Goal: Task Accomplishment & Management: Use online tool/utility

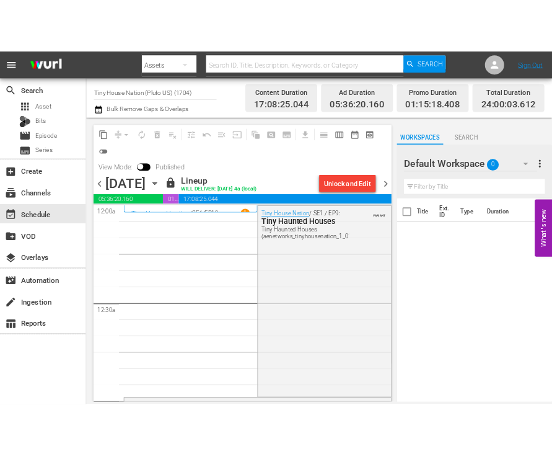
scroll to position [1364, 0]
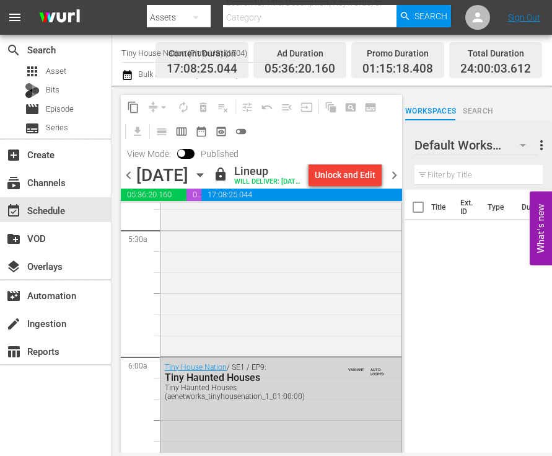
click at [207, 179] on icon "button" at bounding box center [200, 175] width 14 height 14
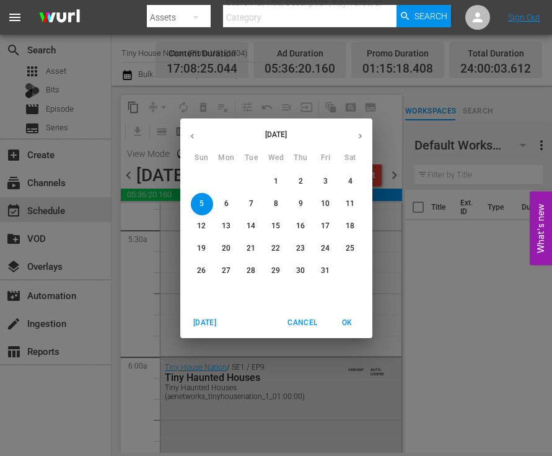
click at [198, 135] on button "button" at bounding box center [192, 136] width 24 height 24
click at [231, 270] on p "29" at bounding box center [226, 270] width 9 height 11
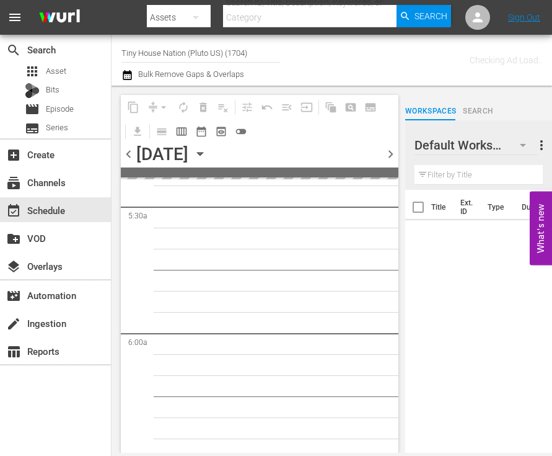
scroll to position [1469, 0]
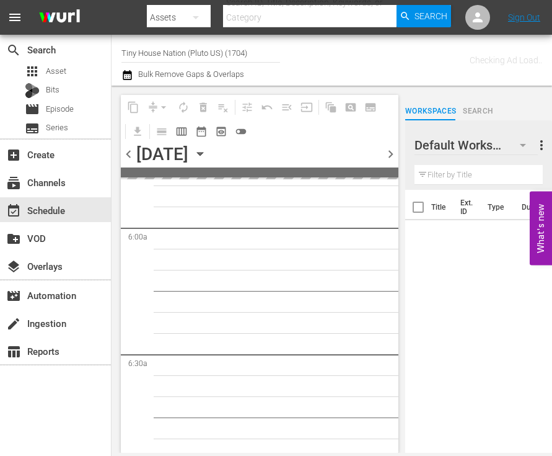
click at [148, 56] on input "Tiny House Nation (Pluto US) (1704)" at bounding box center [201, 53] width 159 height 30
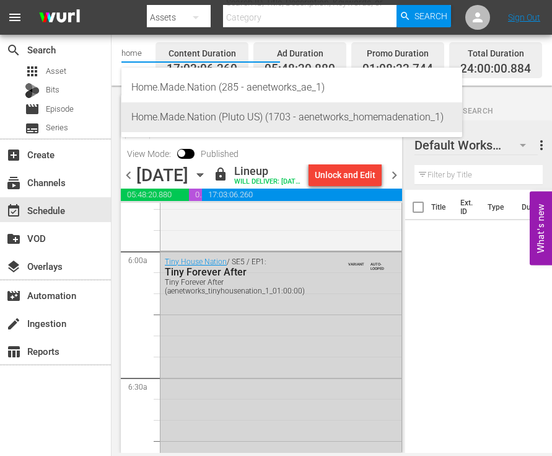
scroll to position [1406, 0]
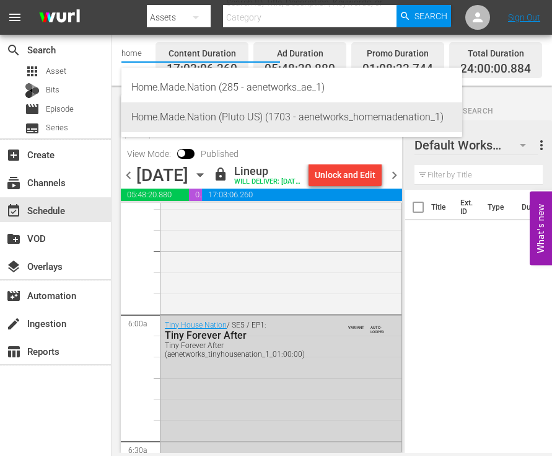
click at [191, 119] on div "Home.Made.Nation (Pluto US) (1703 - aenetworks_homemadenation_1)" at bounding box center [291, 117] width 321 height 30
type input "Home.Made.Nation (Pluto US) (1703 - aenetworks_homemadenation_1)"
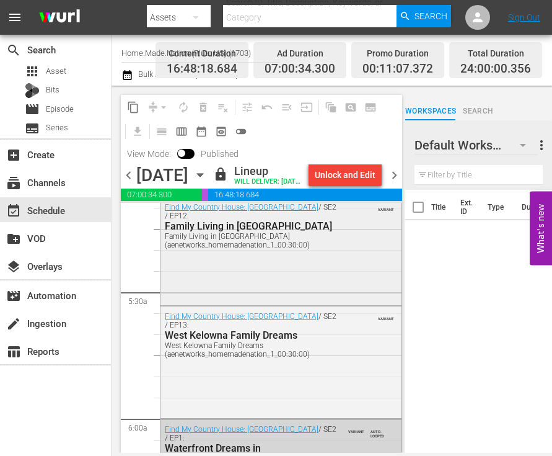
scroll to position [1364, 0]
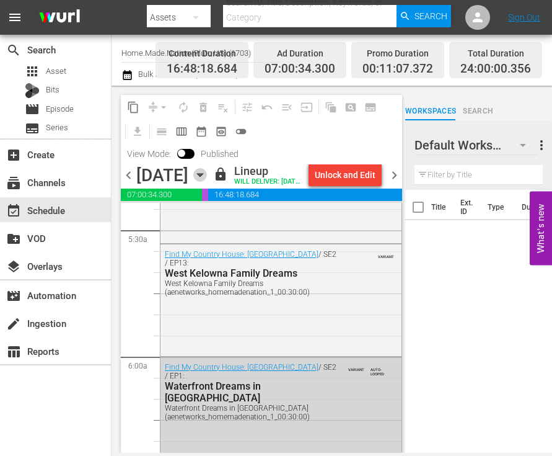
click at [203, 177] on icon "button" at bounding box center [200, 175] width 6 height 3
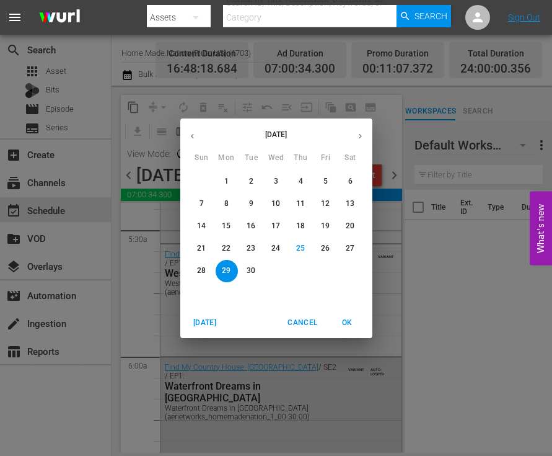
click at [250, 265] on p "30" at bounding box center [251, 270] width 9 height 11
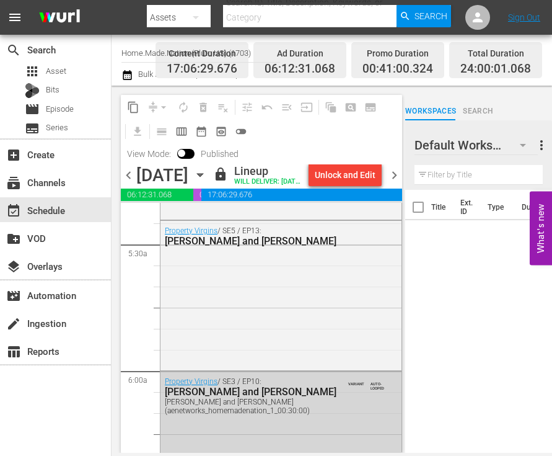
scroll to position [1364, 0]
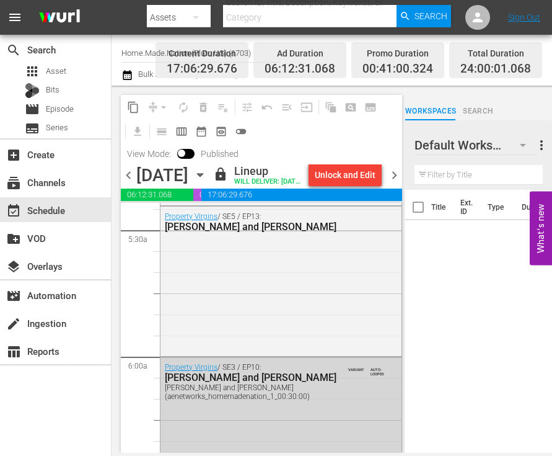
click at [207, 182] on icon "button" at bounding box center [200, 175] width 14 height 14
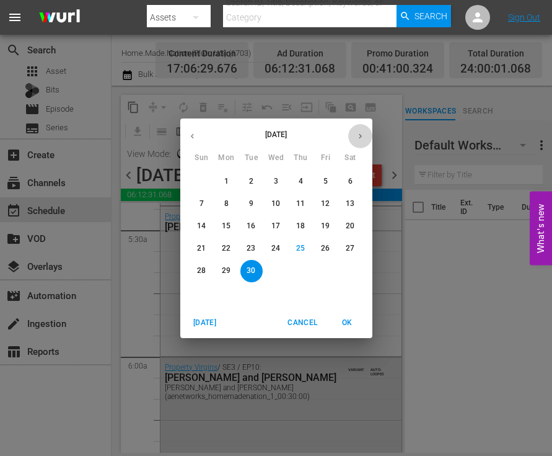
click at [358, 132] on icon "button" at bounding box center [360, 135] width 9 height 9
click at [273, 177] on span "1" at bounding box center [276, 181] width 22 height 11
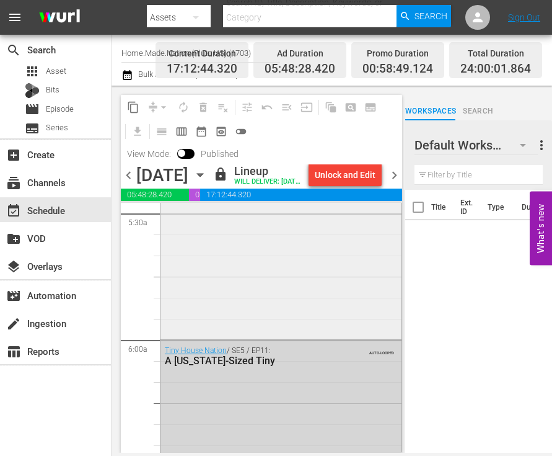
scroll to position [1426, 0]
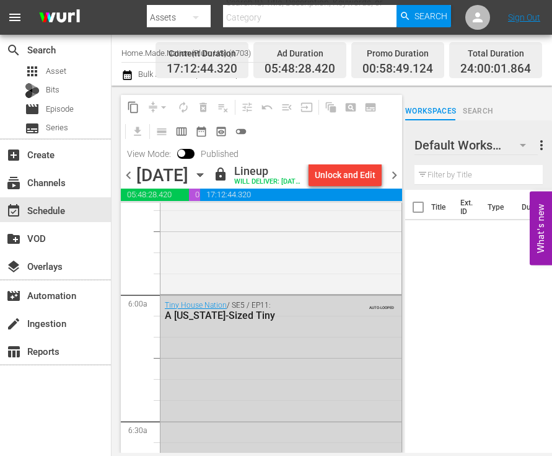
click at [207, 182] on icon "button" at bounding box center [200, 175] width 14 height 14
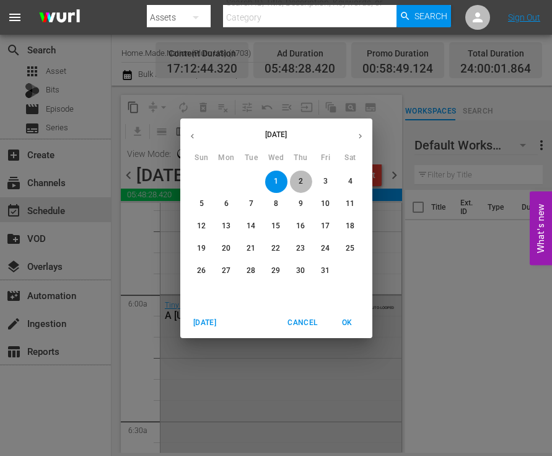
click at [303, 187] on button "2" at bounding box center [301, 181] width 22 height 22
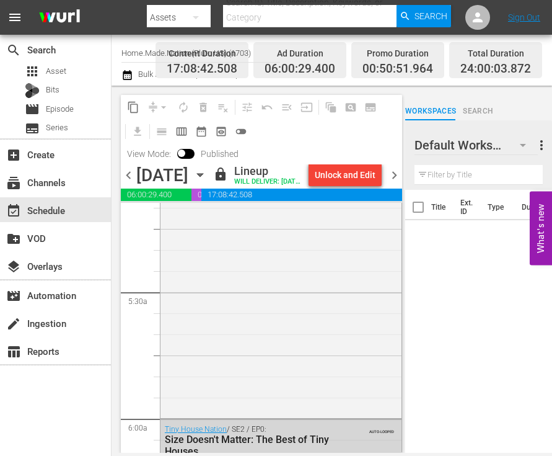
scroll to position [1426, 0]
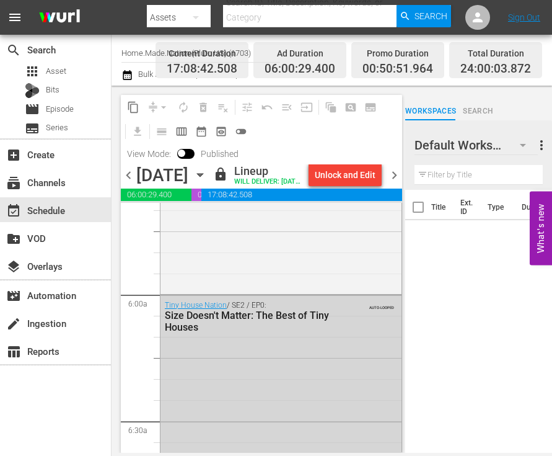
click at [207, 182] on icon "button" at bounding box center [200, 175] width 14 height 14
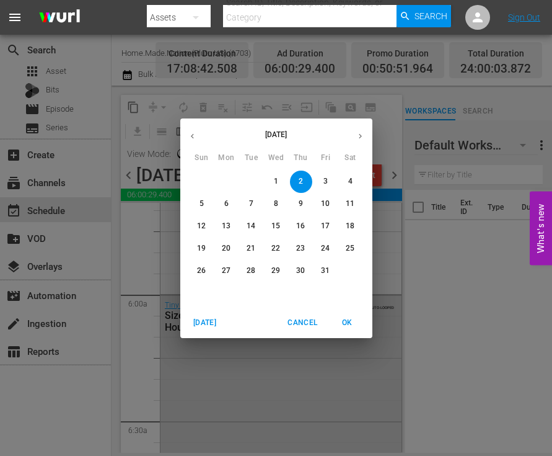
click at [324, 179] on p "3" at bounding box center [326, 181] width 4 height 11
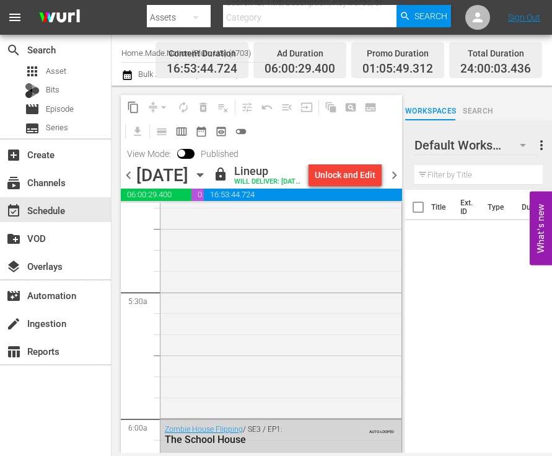
scroll to position [1426, 0]
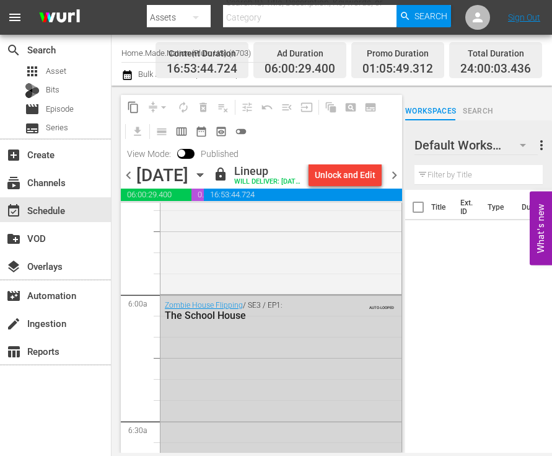
click at [207, 182] on icon "button" at bounding box center [200, 175] width 14 height 14
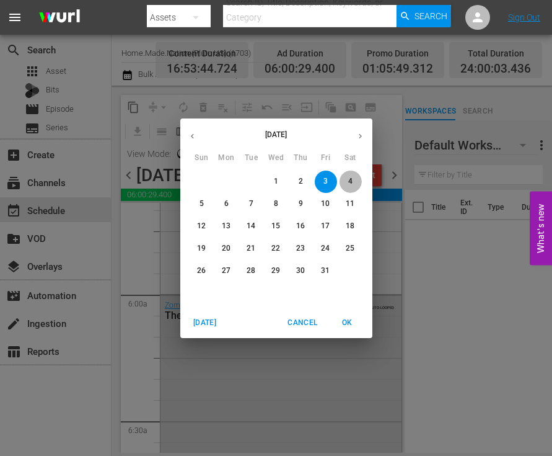
click at [353, 181] on span "4" at bounding box center [351, 181] width 22 height 11
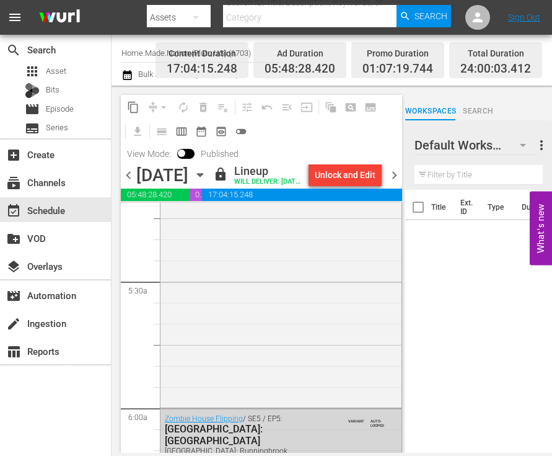
scroll to position [1364, 0]
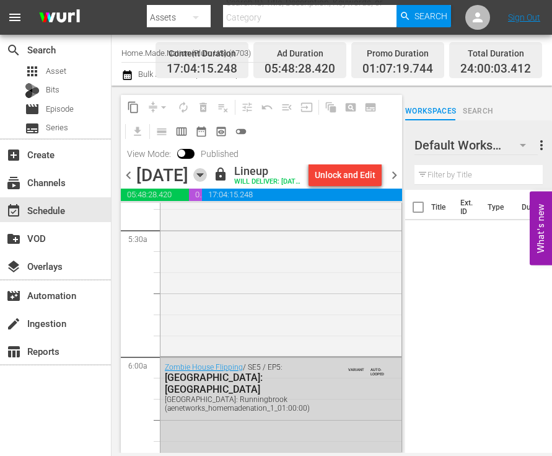
click at [207, 182] on icon "button" at bounding box center [200, 175] width 14 height 14
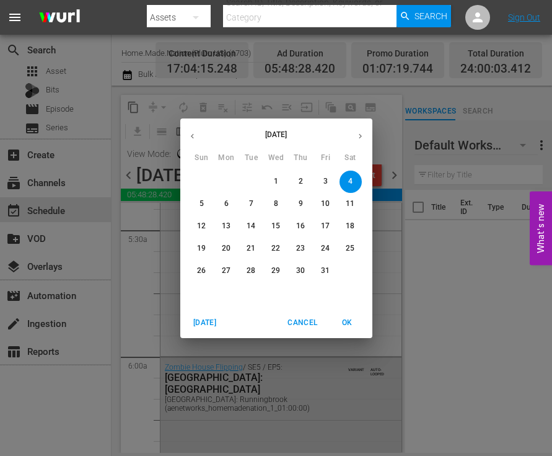
click at [195, 202] on span "5" at bounding box center [202, 203] width 22 height 11
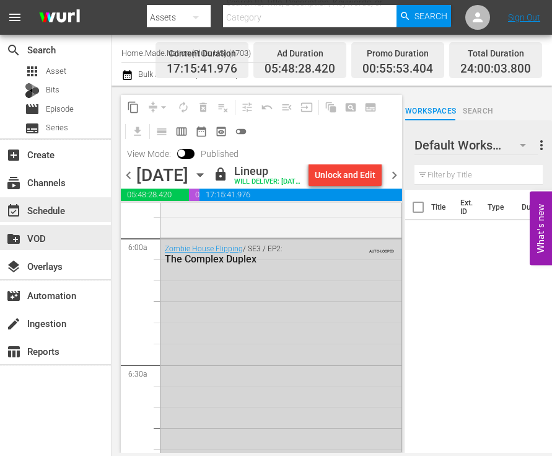
scroll to position [1488, 0]
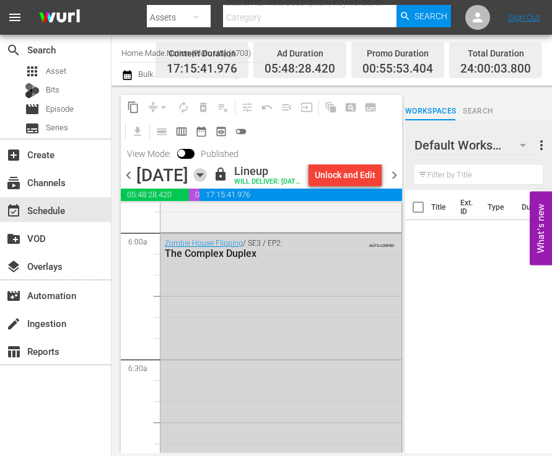
click at [207, 182] on icon "button" at bounding box center [200, 175] width 14 height 14
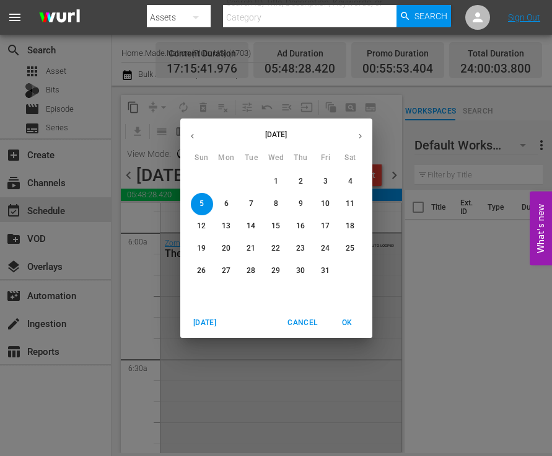
click at [190, 140] on button "button" at bounding box center [192, 136] width 24 height 24
click at [223, 269] on p "29" at bounding box center [226, 270] width 9 height 11
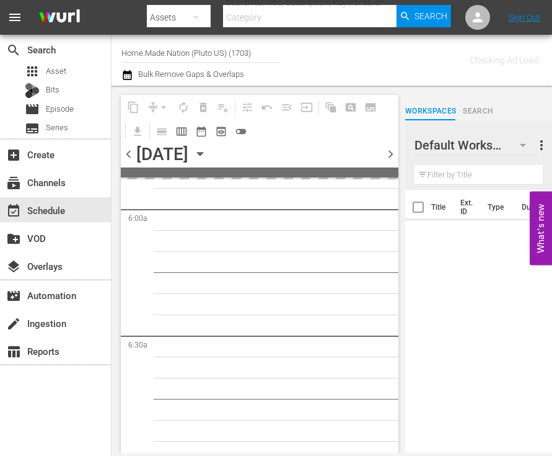
scroll to position [1593, 0]
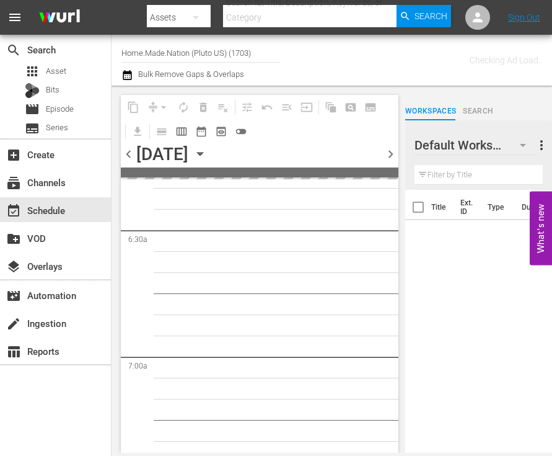
click at [133, 48] on input "Home.Made.Nation (Pluto US) (1703)" at bounding box center [201, 53] width 159 height 30
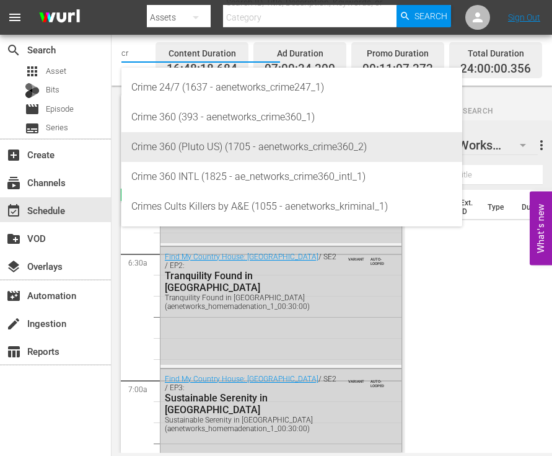
click at [172, 148] on div "Crime 360 (Pluto US) (1705 - aenetworks_crime360_2)" at bounding box center [291, 147] width 321 height 30
type input "Crime 360 (Pluto US) (1705 - aenetworks_crime360_2)"
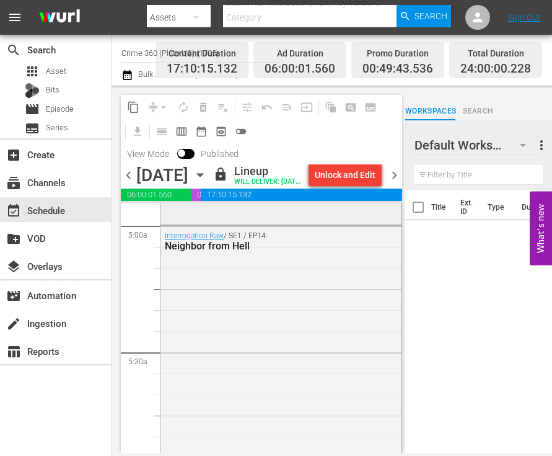
scroll to position [1240, 0]
click at [207, 182] on icon "button" at bounding box center [200, 175] width 14 height 14
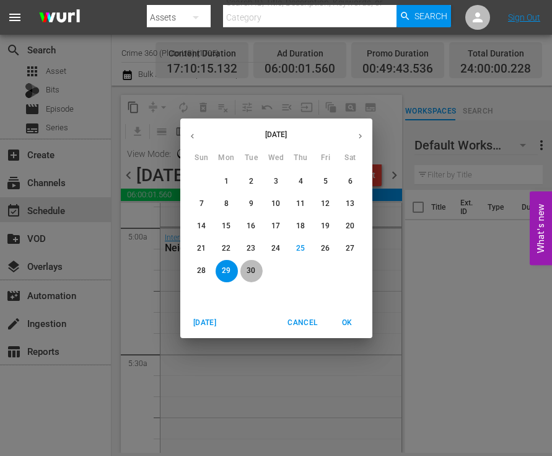
click at [246, 264] on button "30" at bounding box center [252, 271] width 22 height 22
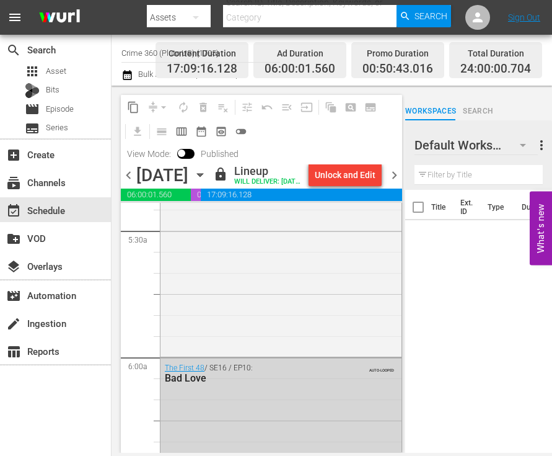
scroll to position [1364, 0]
click at [203, 177] on icon "button" at bounding box center [200, 175] width 6 height 3
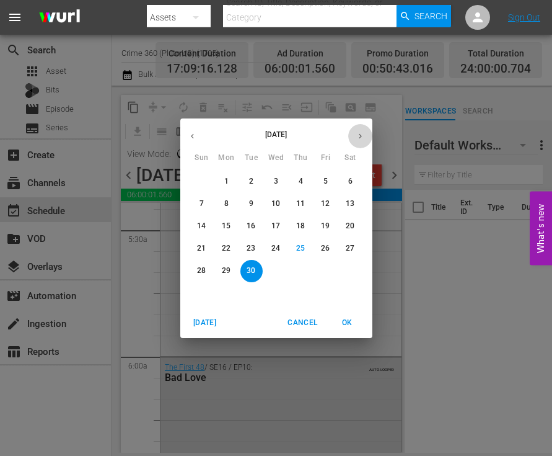
click at [361, 136] on icon "button" at bounding box center [360, 135] width 3 height 5
click at [277, 179] on p "1" at bounding box center [276, 181] width 4 height 11
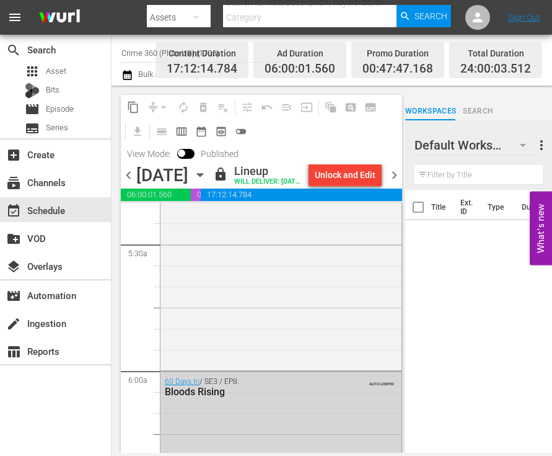
scroll to position [1426, 0]
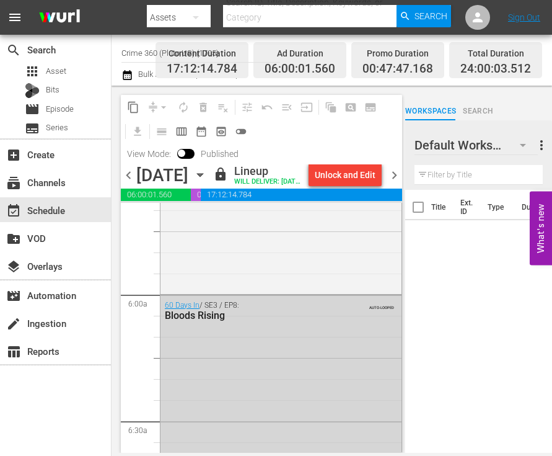
click at [207, 182] on icon "button" at bounding box center [200, 175] width 14 height 14
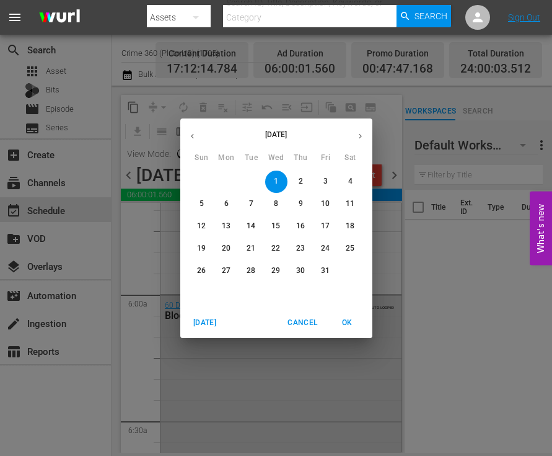
click at [293, 178] on span "2" at bounding box center [301, 181] width 22 height 11
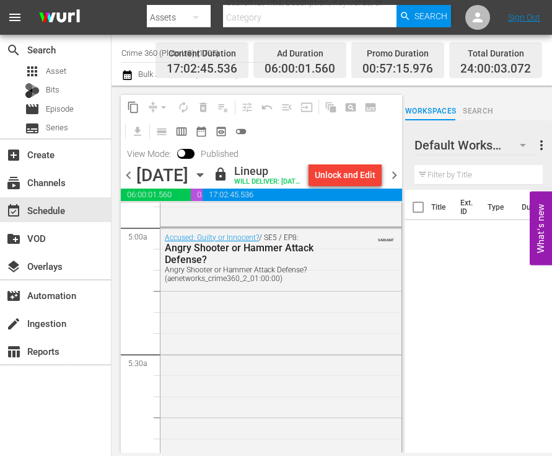
scroll to position [1426, 0]
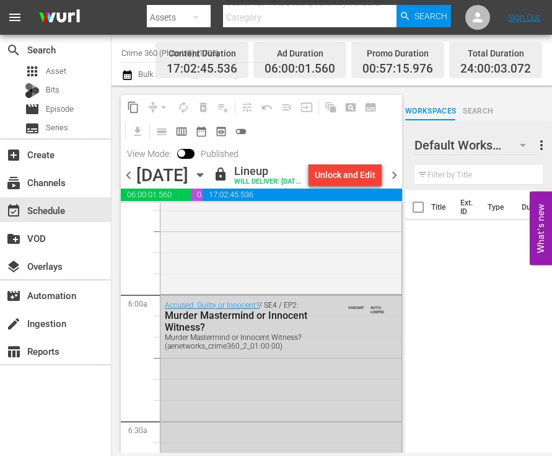
click at [207, 182] on icon "button" at bounding box center [200, 175] width 14 height 14
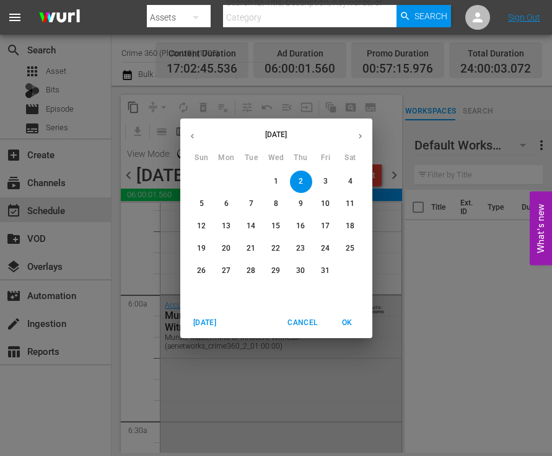
click at [325, 182] on p "3" at bounding box center [326, 181] width 4 height 11
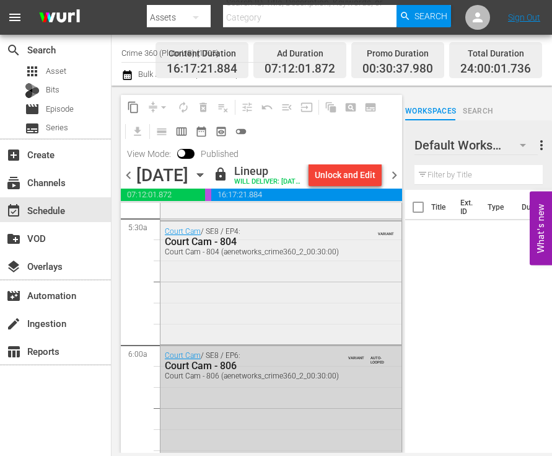
scroll to position [1364, 0]
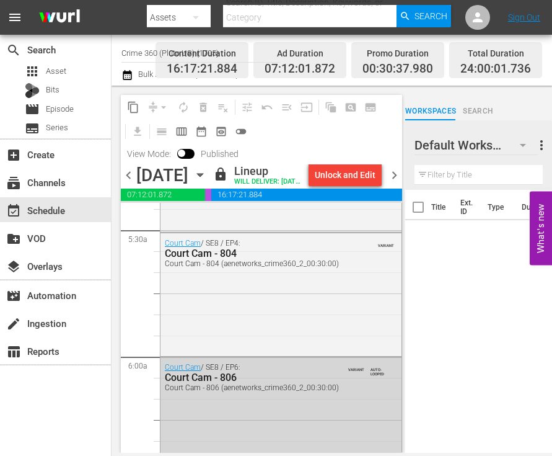
click at [207, 182] on icon "button" at bounding box center [200, 175] width 14 height 14
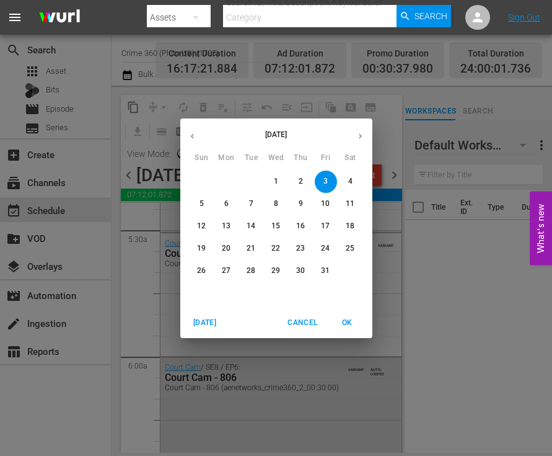
click at [351, 177] on p "4" at bounding box center [350, 181] width 4 height 11
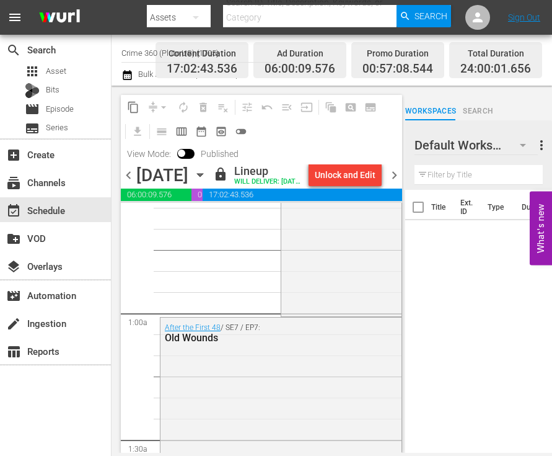
scroll to position [186, 0]
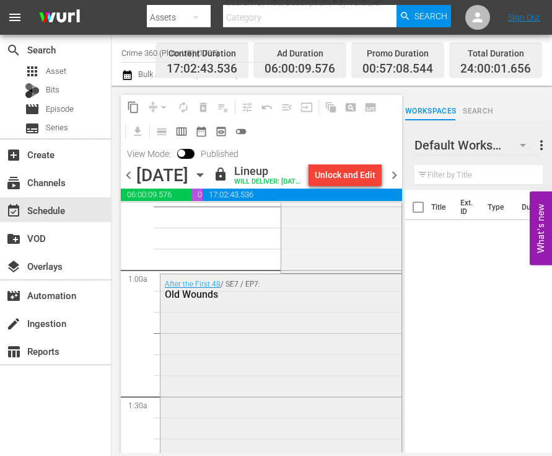
click at [265, 304] on div "After the First 48 / SE7 / EP7: Old Wounds" at bounding box center [281, 289] width 241 height 30
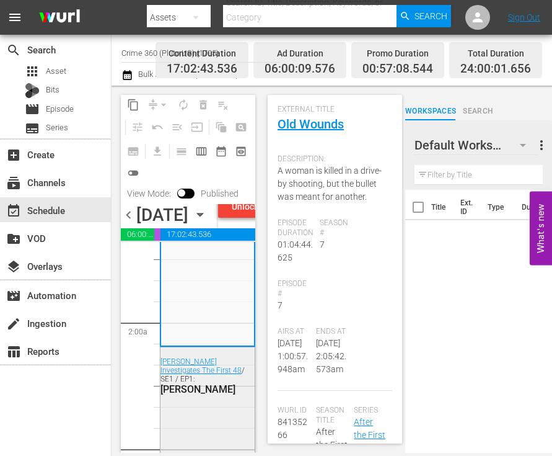
scroll to position [496, 0]
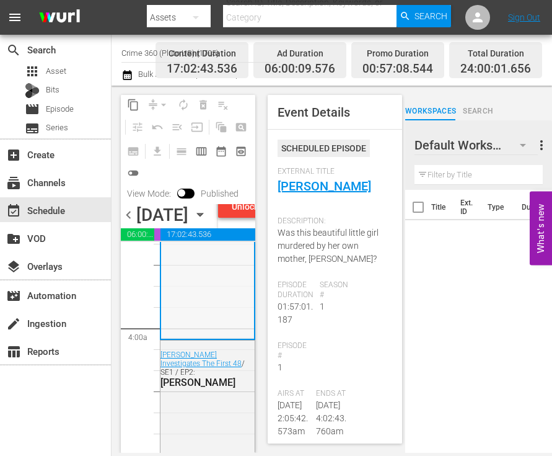
scroll to position [992, 0]
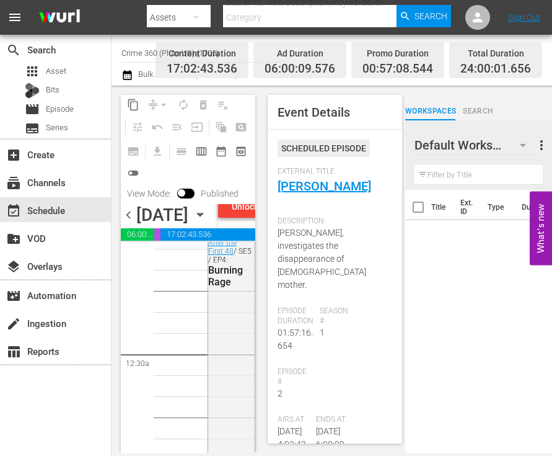
scroll to position [0, 0]
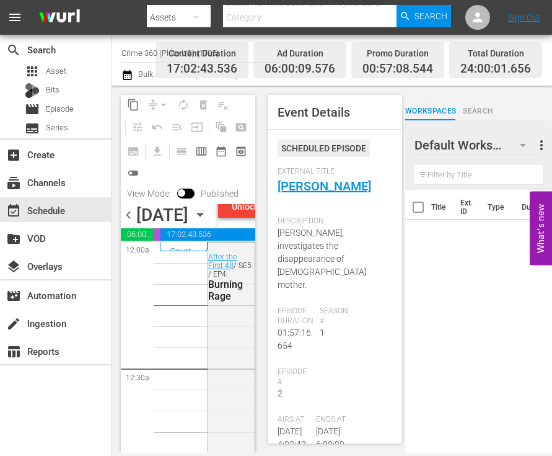
click at [263, 160] on span "Event Details Scheduled Episode External Title [PERSON_NAME] Description: [PERS…" at bounding box center [332, 269] width 147 height 367
click at [207, 221] on icon "button" at bounding box center [200, 215] width 14 height 14
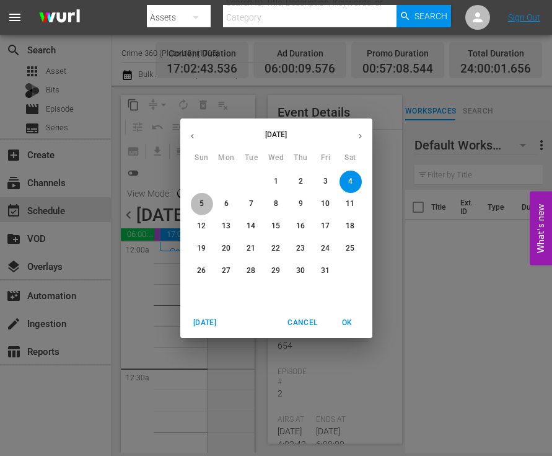
click at [199, 200] on span "5" at bounding box center [202, 203] width 22 height 11
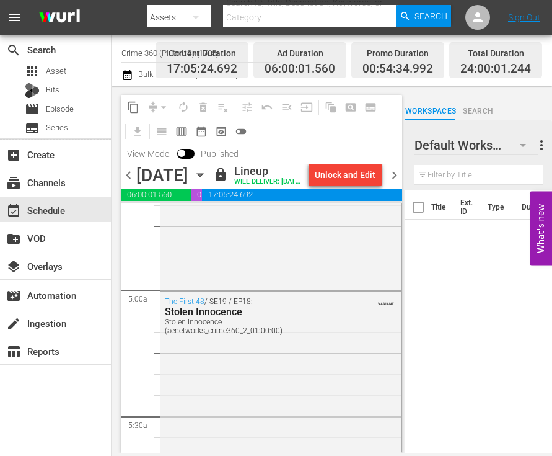
scroll to position [1364, 0]
